Goal: Complete application form

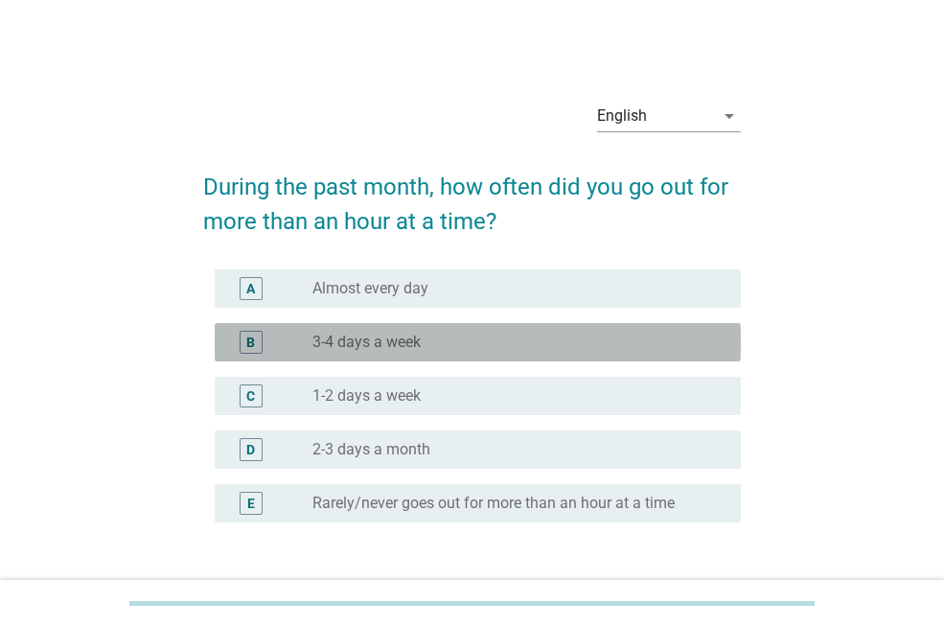
click at [518, 353] on div "radio_button_unchecked 3-4 days a week" at bounding box center [518, 342] width 413 height 23
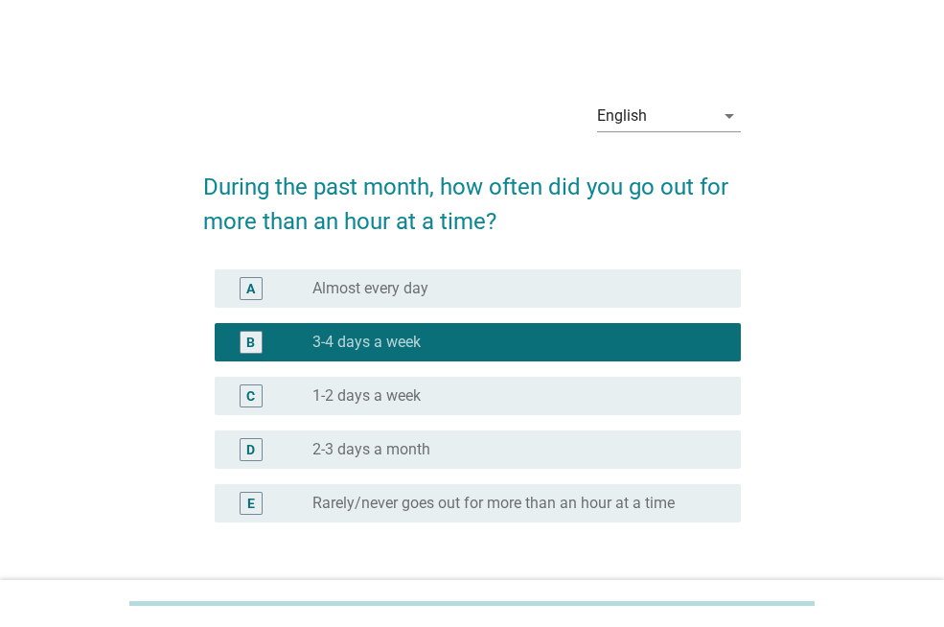
scroll to position [142, 0]
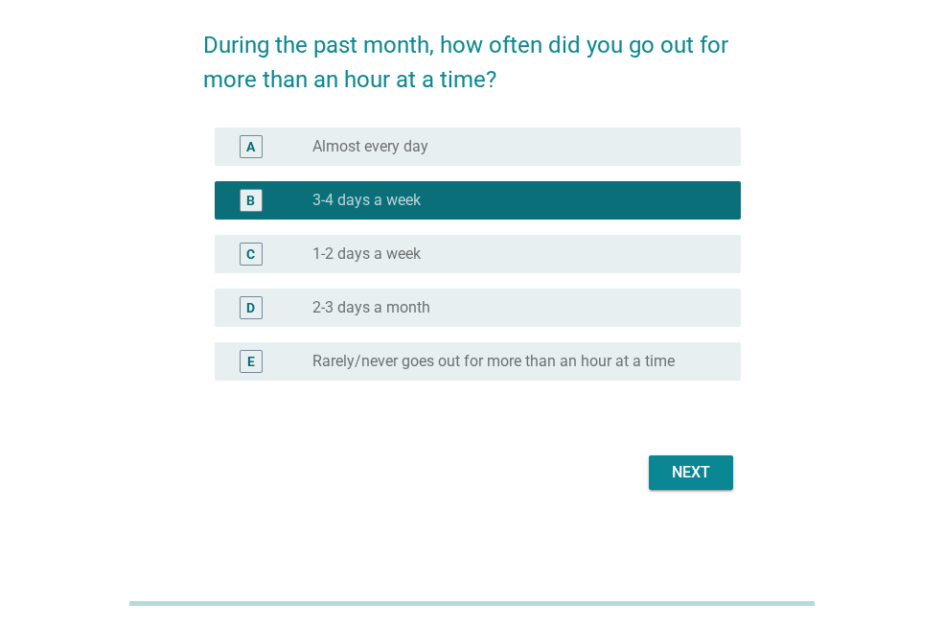
click at [711, 473] on div "Next" at bounding box center [691, 472] width 54 height 23
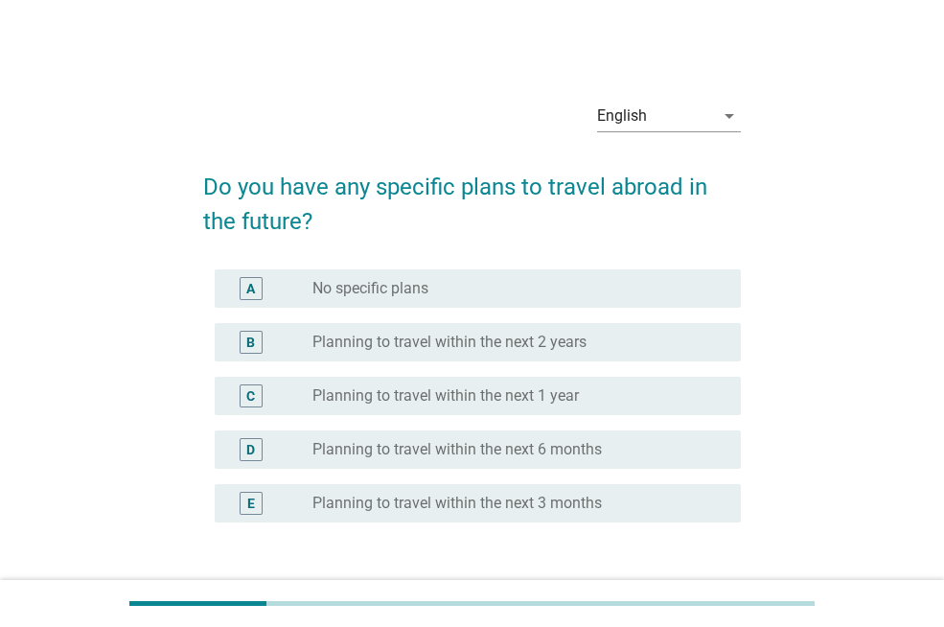
click at [583, 423] on div "D radio_button_unchecked Planning to travel within the next 6 months" at bounding box center [472, 450] width 538 height 54
click at [617, 408] on div "C radio_button_unchecked Planning to travel within the next 1 year" at bounding box center [478, 396] width 526 height 38
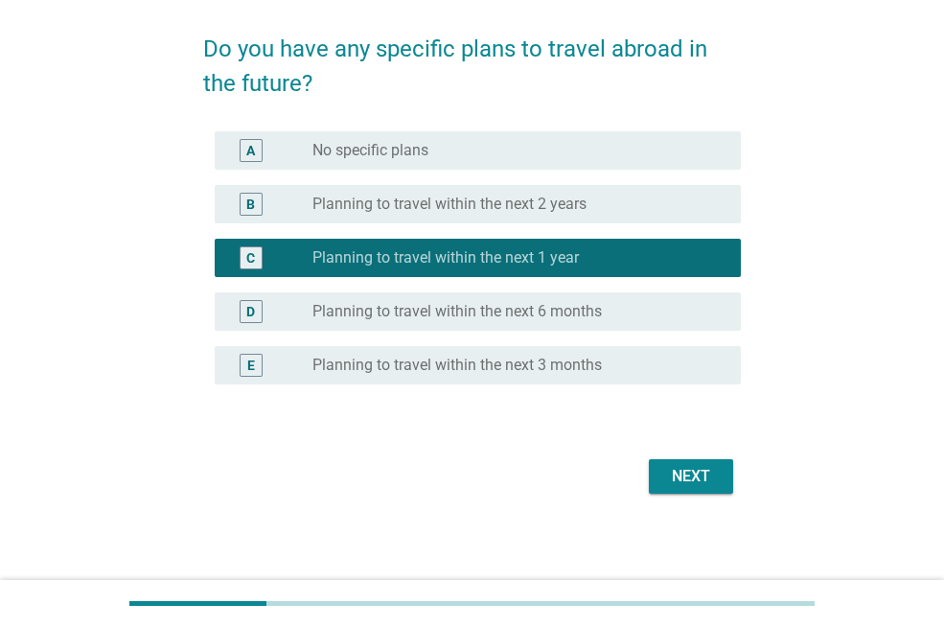
scroll to position [142, 0]
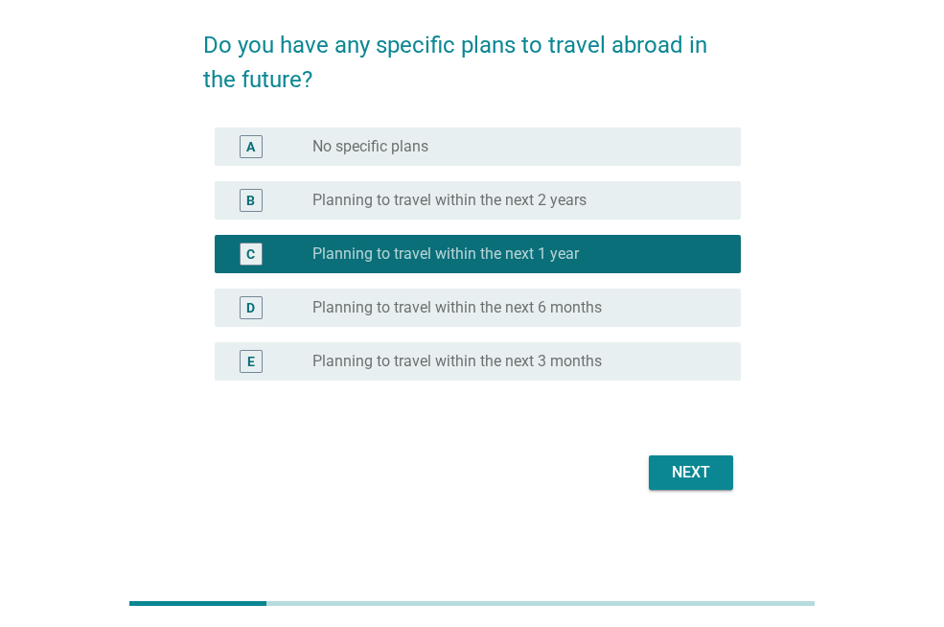
click at [724, 483] on button "Next" at bounding box center [691, 472] width 84 height 35
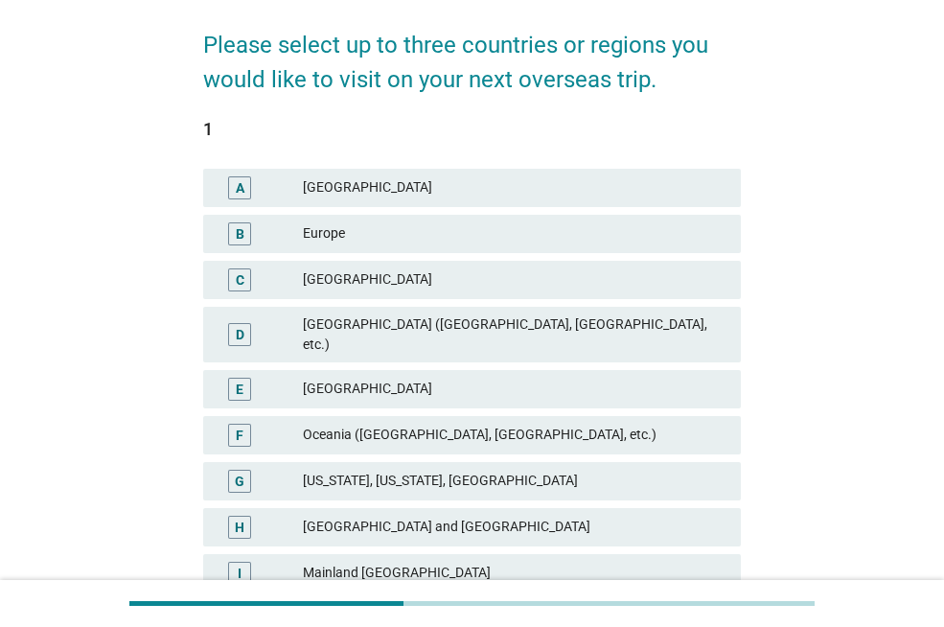
scroll to position [0, 0]
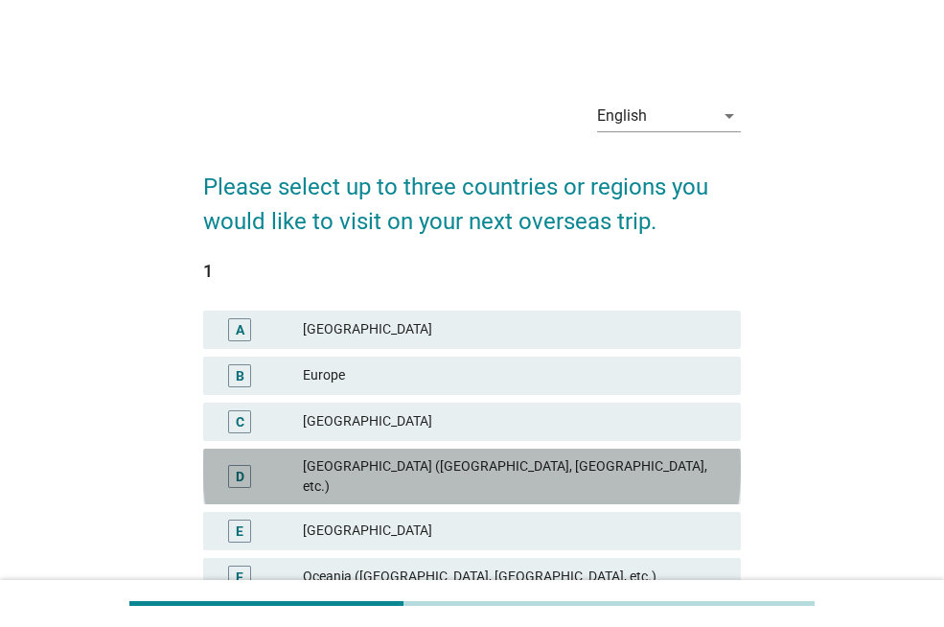
click at [627, 472] on div "[GEOGRAPHIC_DATA] ([GEOGRAPHIC_DATA], [GEOGRAPHIC_DATA], etc.)" at bounding box center [514, 476] width 423 height 40
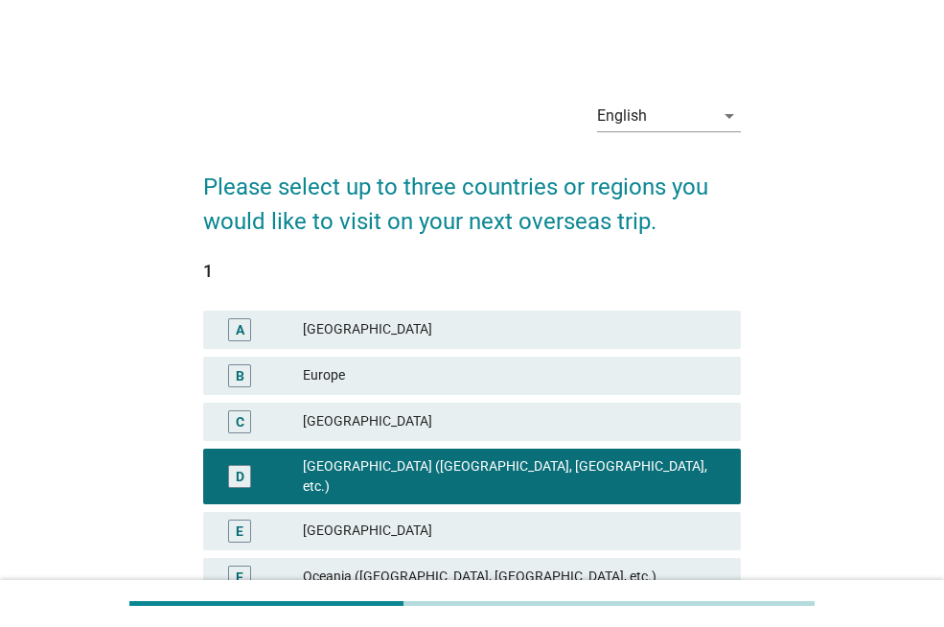
click at [631, 519] on div "[GEOGRAPHIC_DATA]" at bounding box center [514, 530] width 423 height 23
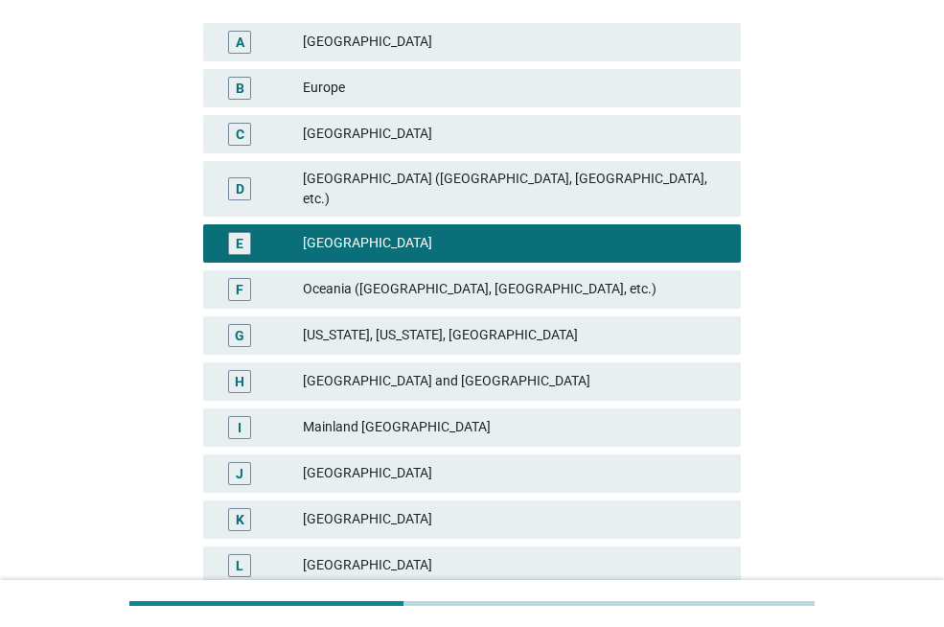
scroll to position [482, 0]
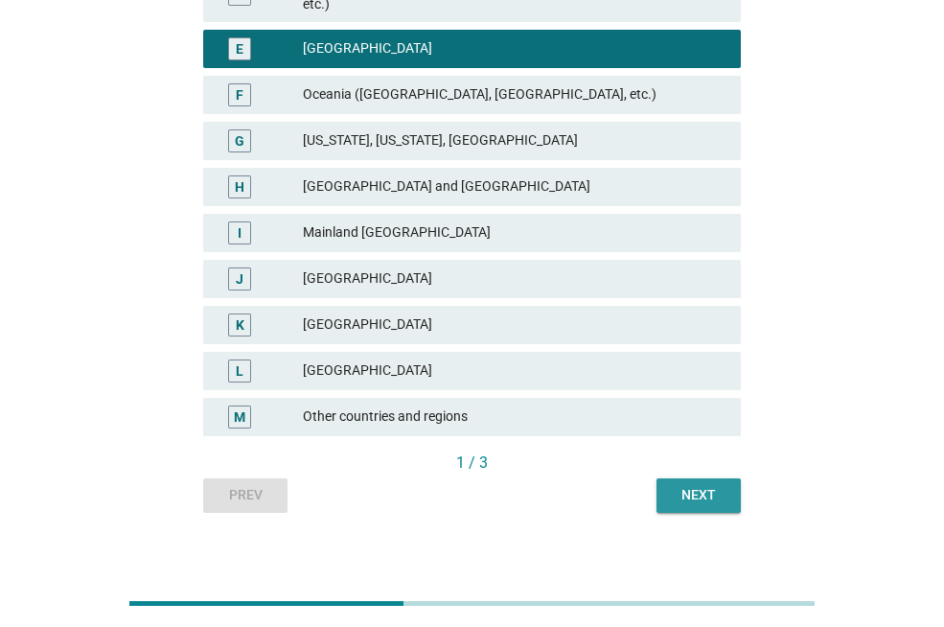
click at [669, 478] on button "Next" at bounding box center [698, 495] width 84 height 35
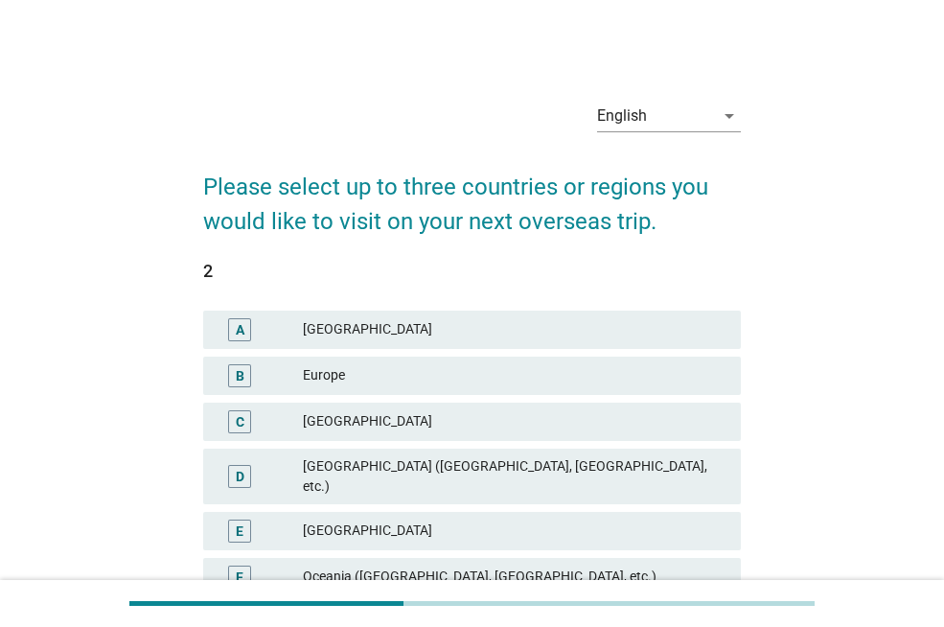
click at [604, 391] on div "B Europe" at bounding box center [472, 376] width 538 height 38
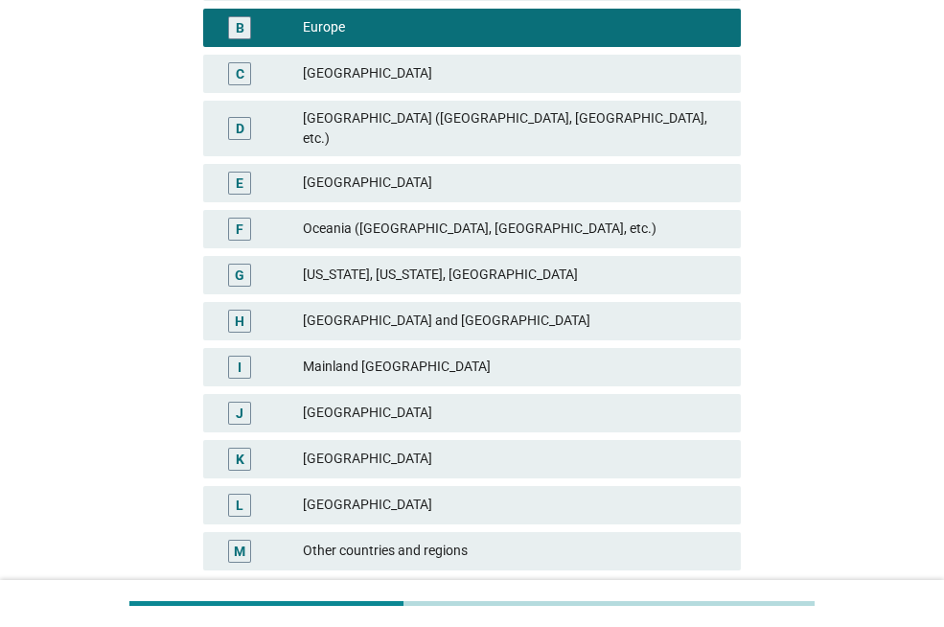
scroll to position [482, 0]
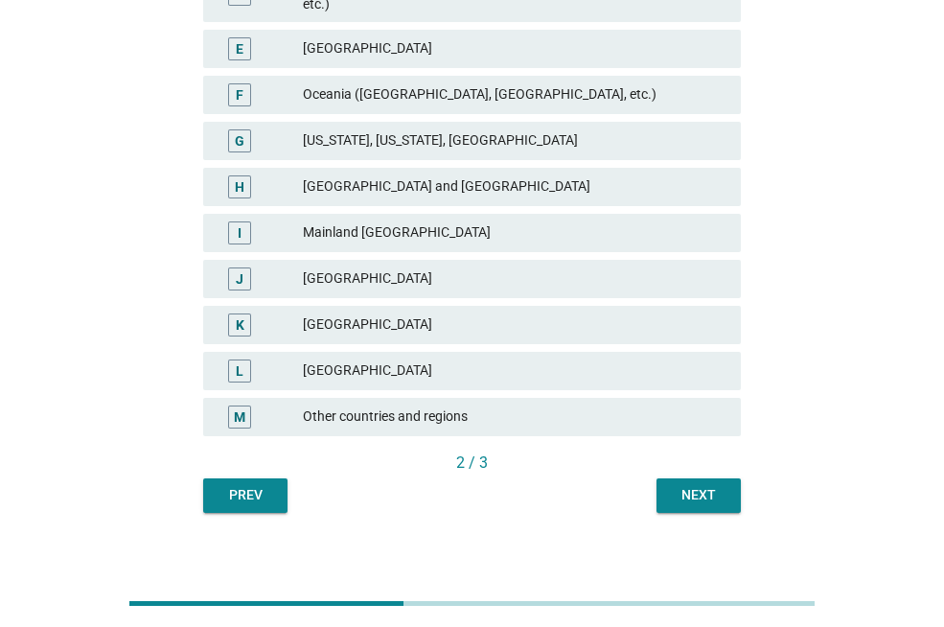
click at [667, 500] on div "English arrow_drop_down Please select up to three countries or regions you woul…" at bounding box center [472, 58] width 568 height 940
click at [672, 485] on div "Next" at bounding box center [699, 495] width 54 height 20
click at [595, 328] on div "K [GEOGRAPHIC_DATA]" at bounding box center [471, 325] width 545 height 46
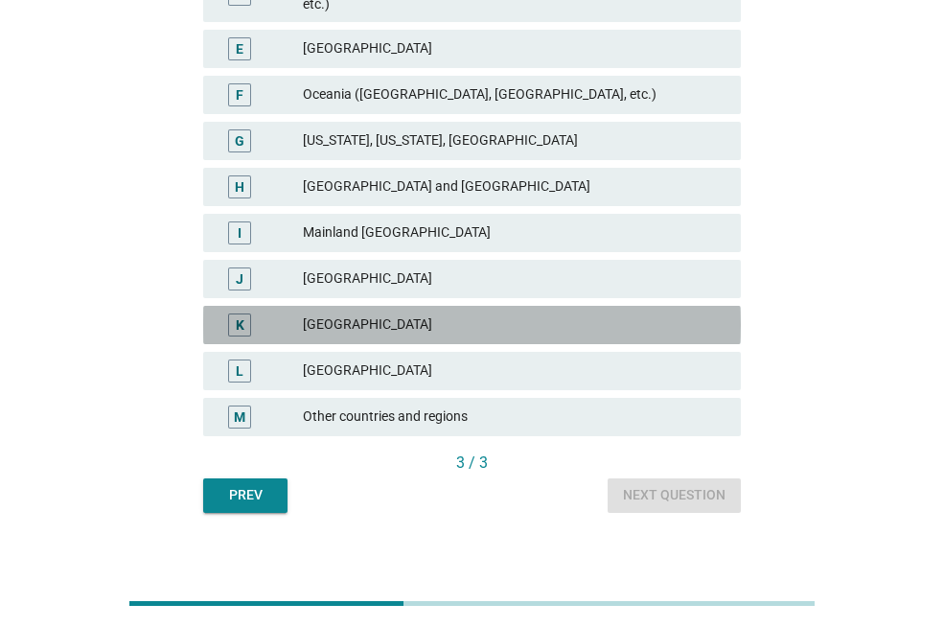
click at [617, 313] on div "[GEOGRAPHIC_DATA]" at bounding box center [514, 324] width 423 height 23
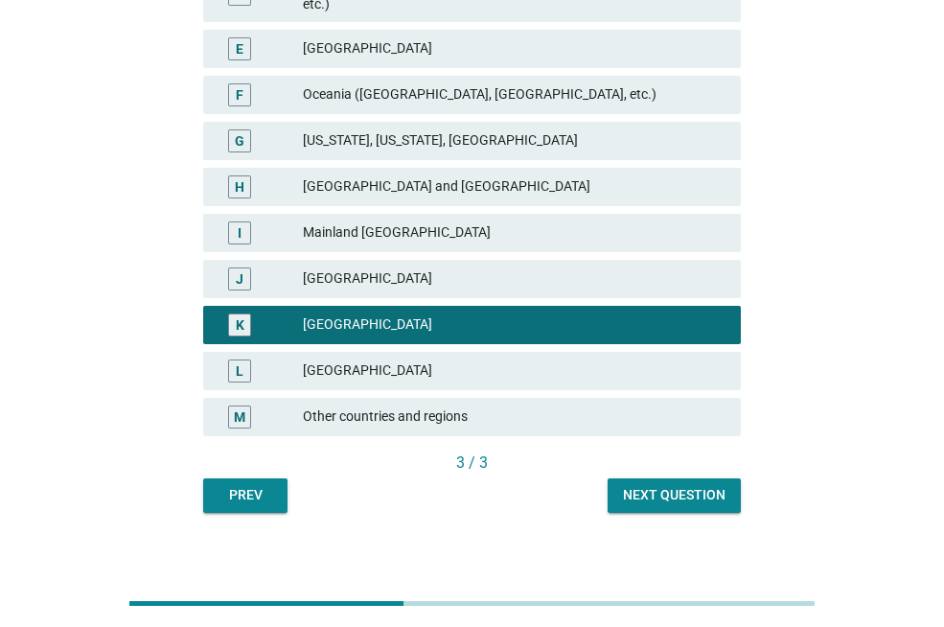
click at [682, 494] on button "Next question" at bounding box center [674, 495] width 133 height 35
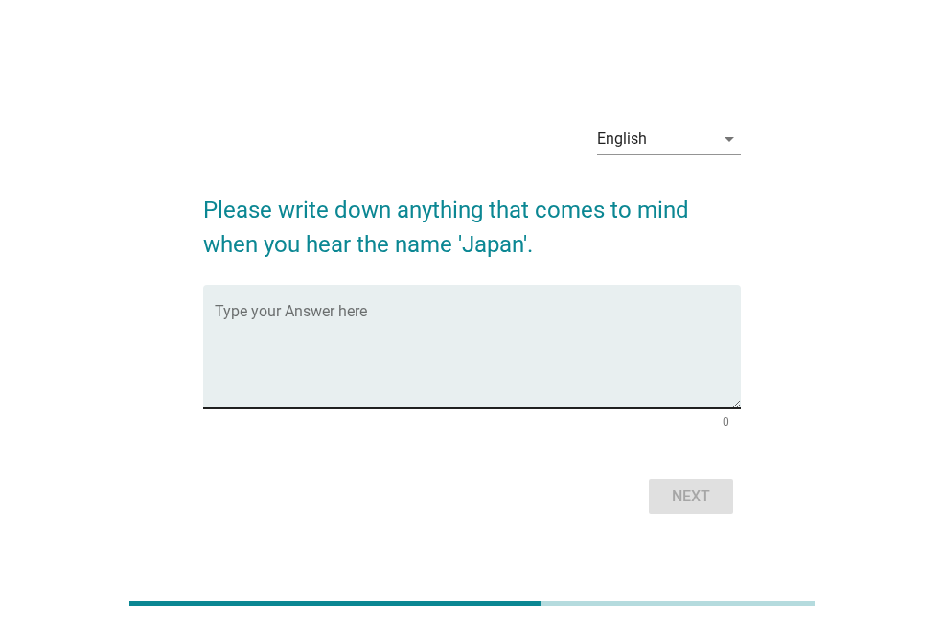
click at [583, 353] on textarea "Type your Answer here" at bounding box center [478, 358] width 526 height 101
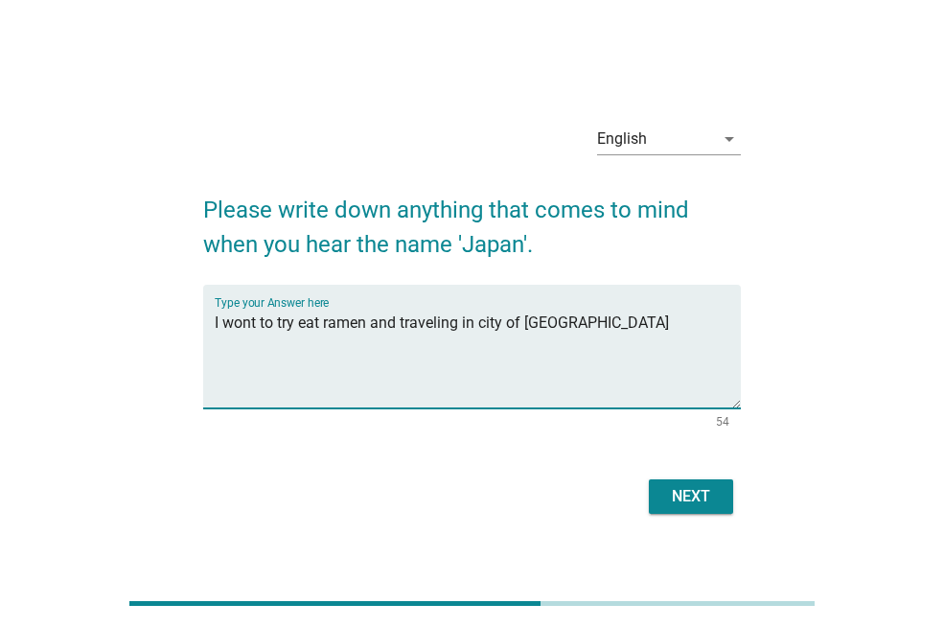
type textarea "I wont to try eat ramen and traveling in city of [GEOGRAPHIC_DATA]"
click at [687, 493] on div "Next" at bounding box center [691, 496] width 54 height 23
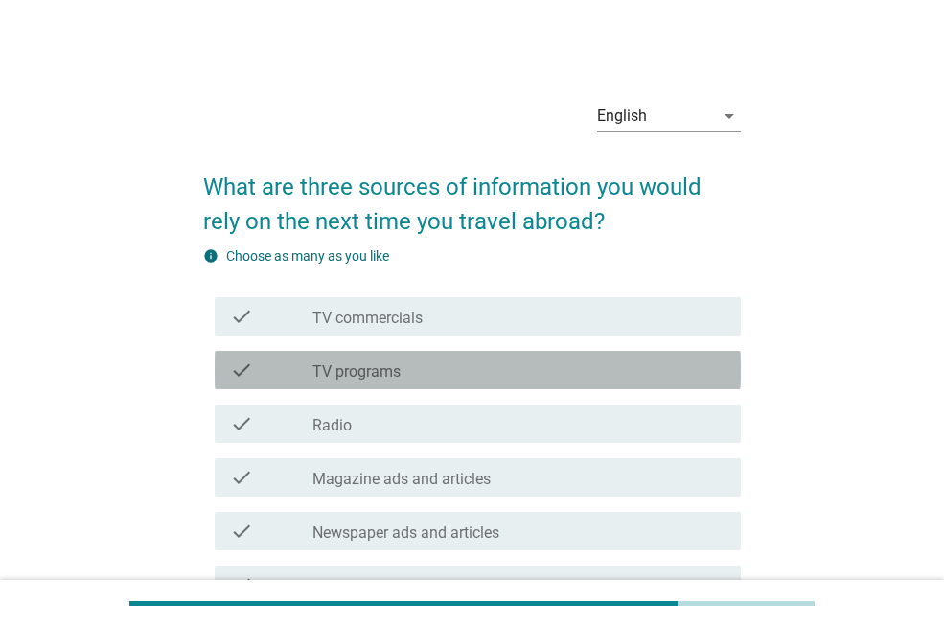
drag, startPoint x: 696, startPoint y: 353, endPoint x: 692, endPoint y: 367, distance: 14.9
click at [696, 352] on div "check check_box_outline_blank TV programs" at bounding box center [478, 370] width 526 height 38
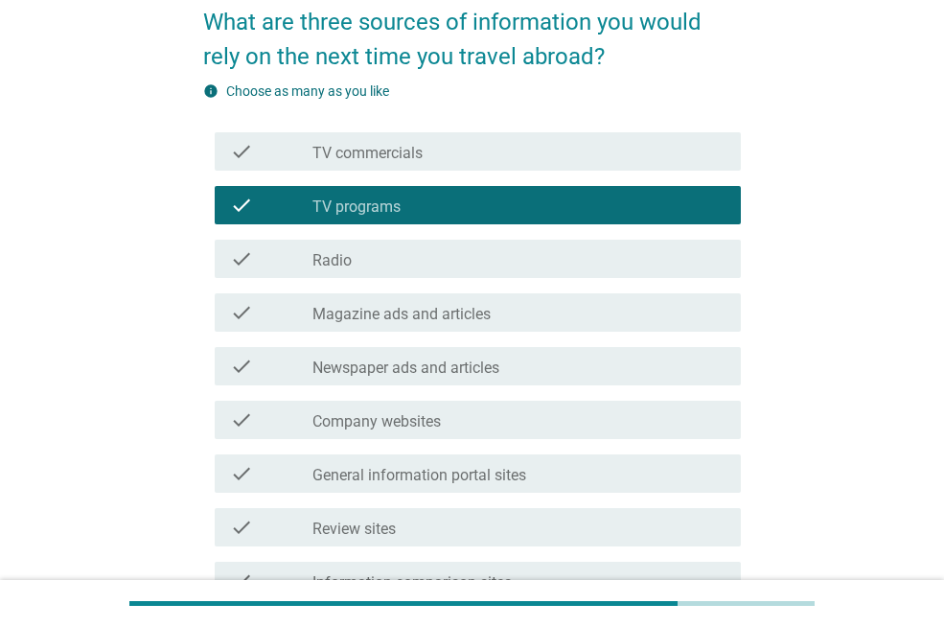
scroll to position [288, 0]
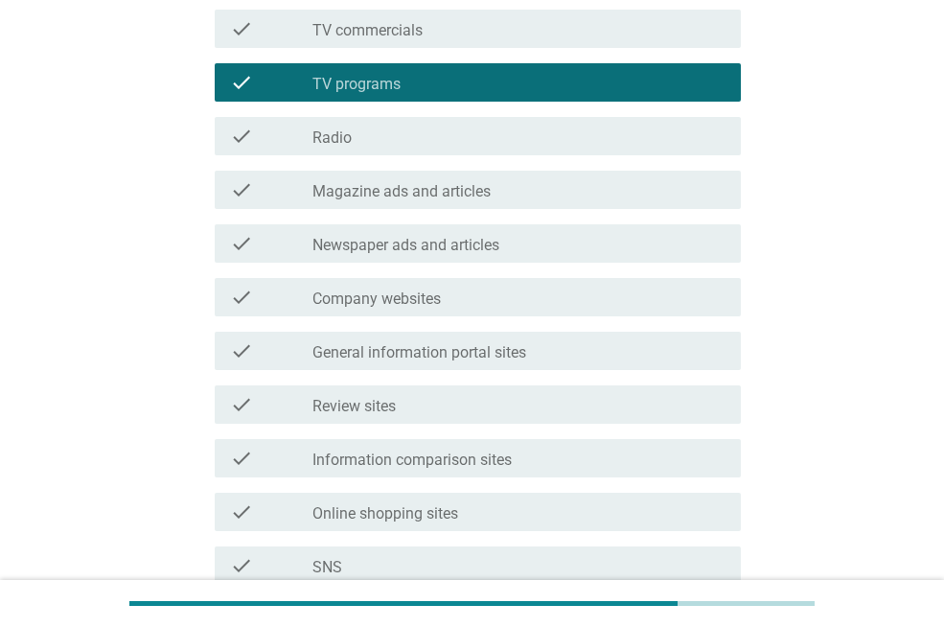
drag, startPoint x: 640, startPoint y: 229, endPoint x: 621, endPoint y: 301, distance: 74.4
click at [641, 228] on div "check check_box_outline_blank Newspaper ads and articles" at bounding box center [478, 243] width 526 height 38
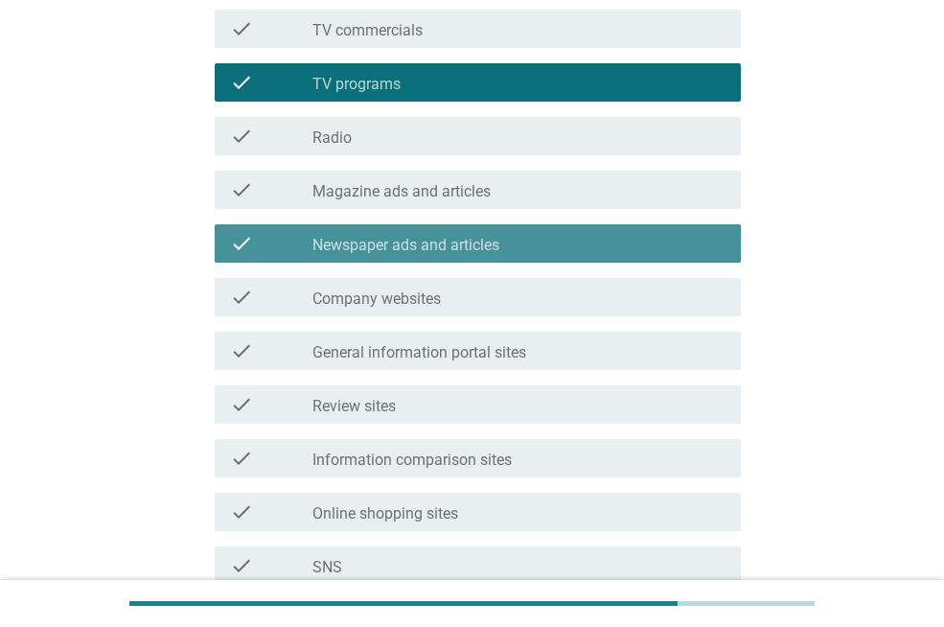
click at [615, 335] on div "check check_box_outline_blank General information portal sites" at bounding box center [478, 351] width 526 height 38
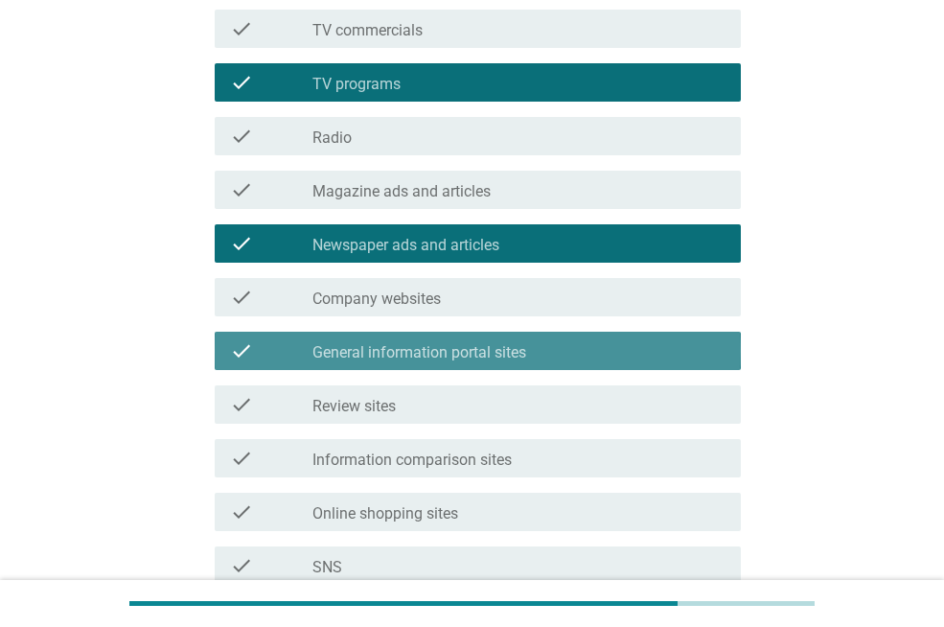
drag, startPoint x: 604, startPoint y: 429, endPoint x: 593, endPoint y: 560, distance: 130.8
click at [603, 432] on div "check check_box_outline_blank TV commercials check check_box_outline_blank TV p…" at bounding box center [472, 404] width 538 height 805
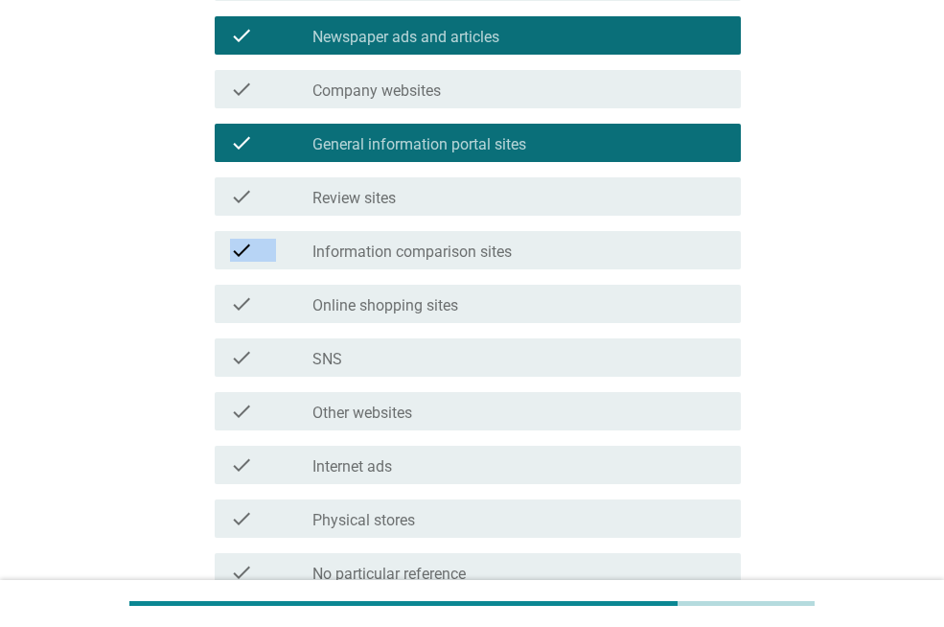
scroll to position [671, 0]
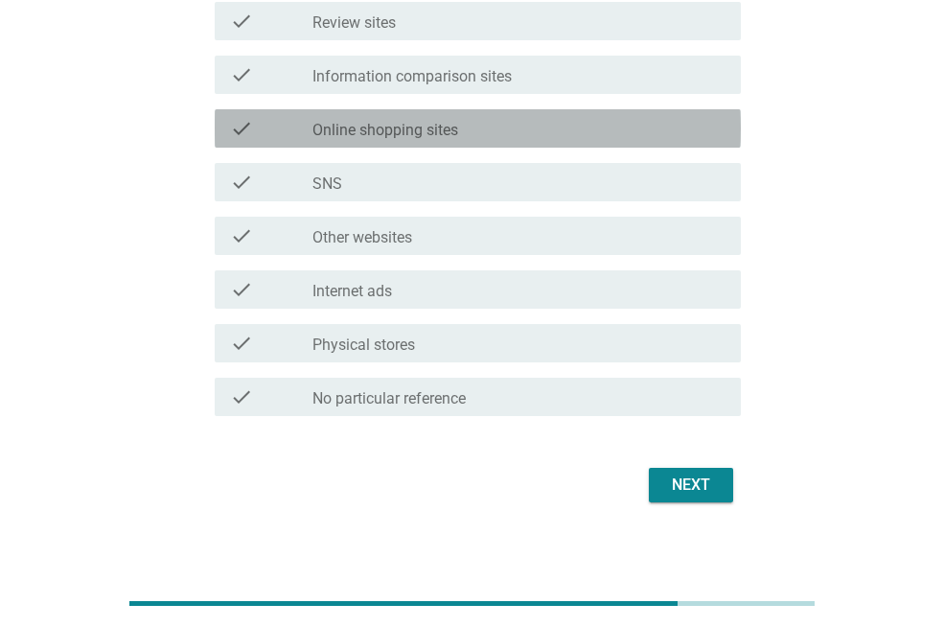
click at [589, 144] on div "check check_box_outline_blank Online shopping sites" at bounding box center [478, 128] width 526 height 38
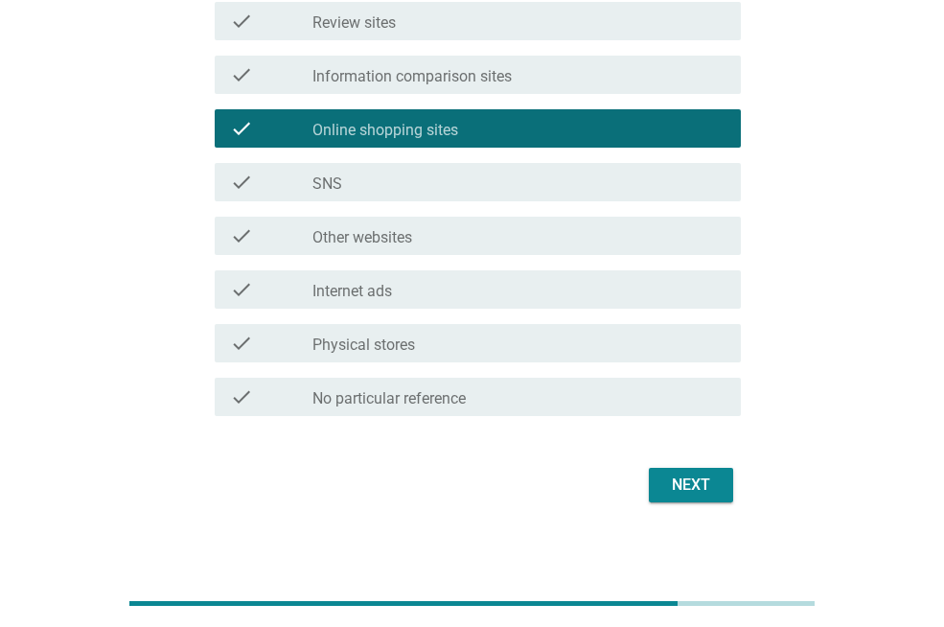
click at [584, 236] on div "check_box_outline_blank Other websites" at bounding box center [518, 235] width 413 height 23
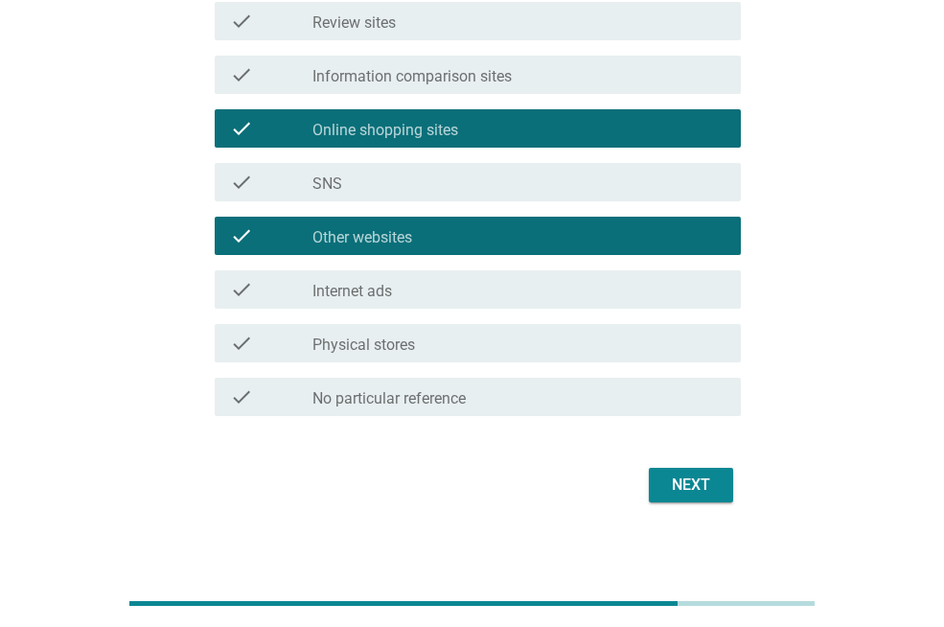
click at [692, 480] on div "Next" at bounding box center [691, 484] width 54 height 23
